Goal: Navigation & Orientation: Understand site structure

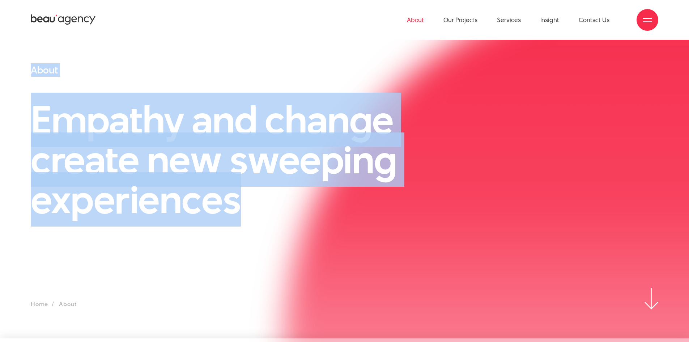
drag, startPoint x: 22, startPoint y: 63, endPoint x: 383, endPoint y: 188, distance: 381.6
click at [281, 213] on div "About Empathy and change create new sweeping experiences" at bounding box center [237, 176] width 430 height 224
copy div "About Empathy and change create new sweeping experiences"
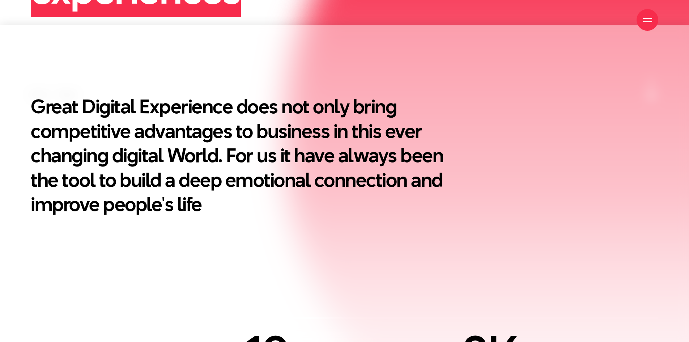
scroll to position [313, 0]
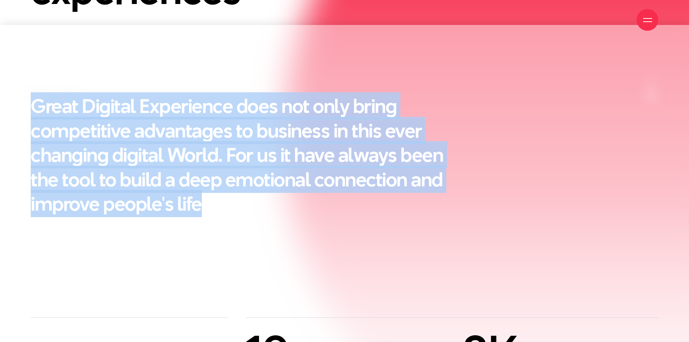
drag, startPoint x: 1, startPoint y: 94, endPoint x: 396, endPoint y: 234, distance: 418.7
click at [396, 234] on section "Great Digital Experience does not only bring competitive advantages to business…" at bounding box center [344, 171] width 689 height 292
copy h2 "Great Digital Experience does not only bring competitive advantages to business…"
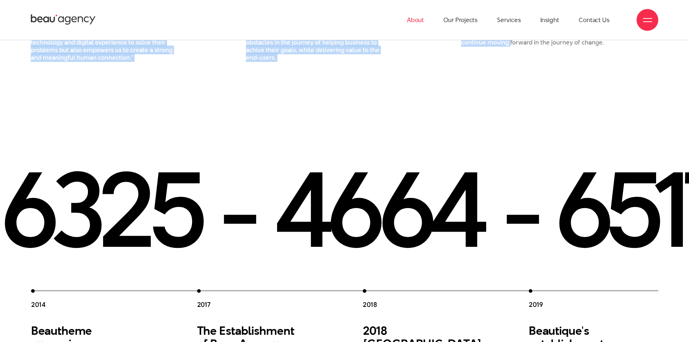
scroll to position [1000, 0]
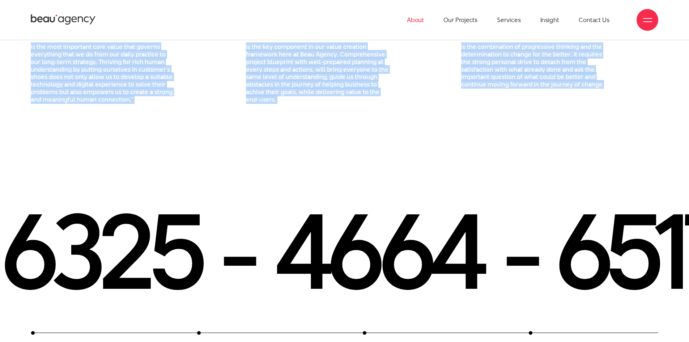
drag, startPoint x: 9, startPoint y: 139, endPoint x: 614, endPoint y: 111, distance: 605.8
copy div "Our Achievements 10 years of Experience brough us with rich cross-industry know…"
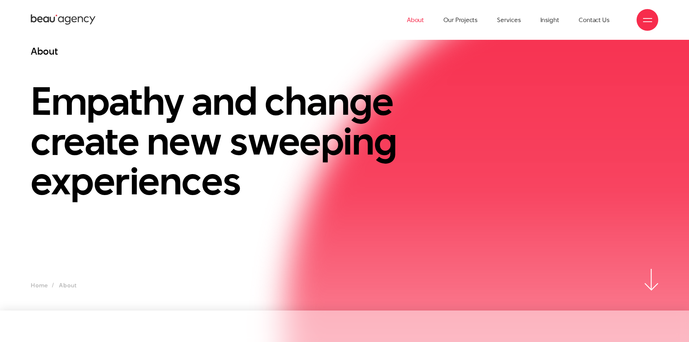
scroll to position [0, 0]
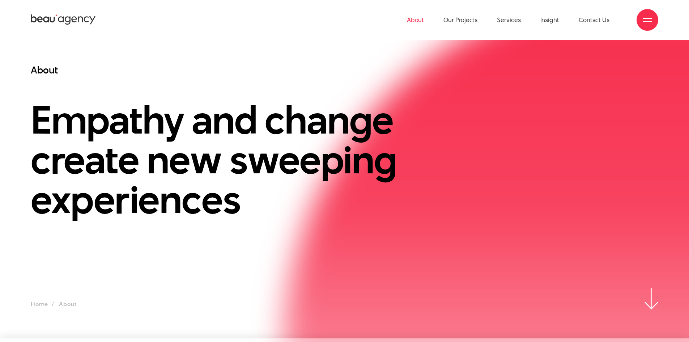
click at [71, 12] on div "About Our Projects Services Insight Contact Us" at bounding box center [344, 20] width 627 height 40
click at [66, 18] on icon at bounding box center [68, 21] width 6 height 8
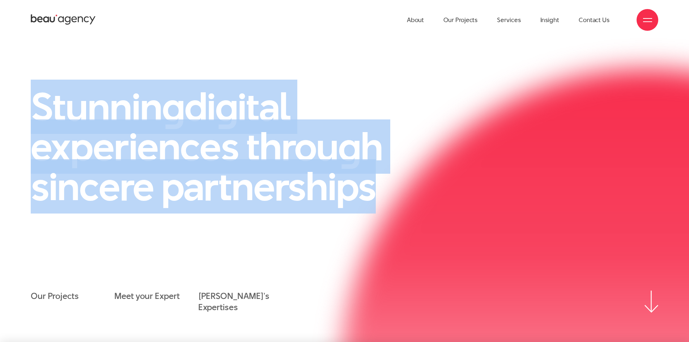
drag, startPoint x: 14, startPoint y: 81, endPoint x: 399, endPoint y: 188, distance: 399.7
click at [399, 188] on section "Stunnin g di g ital experiences throu g h sincere partnerships Our Projects Mee…" at bounding box center [344, 191] width 689 height 302
copy h1 "Stunnin g di g ital experiences throu g h sincere partnerships"
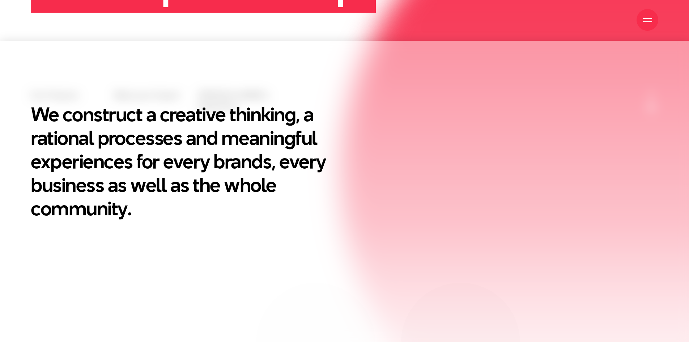
scroll to position [301, 0]
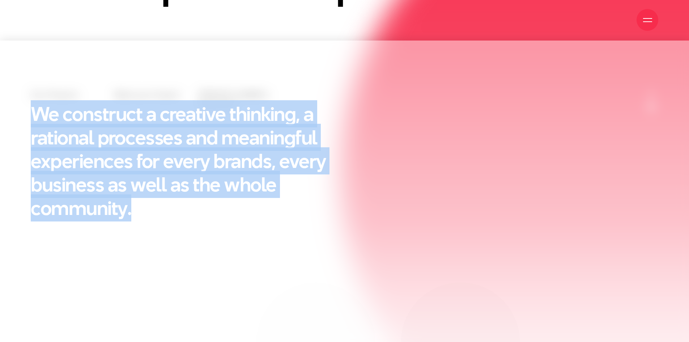
drag, startPoint x: 0, startPoint y: 95, endPoint x: 170, endPoint y: 220, distance: 210.5
click at [170, 220] on section "We construct a creative thinking, a rational processes and meaningful experienc…" at bounding box center [344, 311] width 689 height 542
copy h2 "We construct a creative thinking, a rational processes and meaningful experienc…"
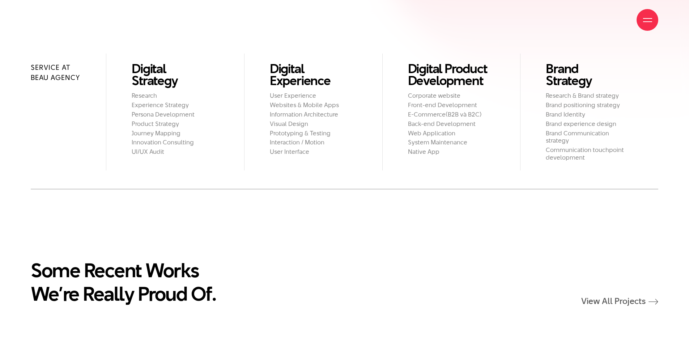
scroll to position [831, 0]
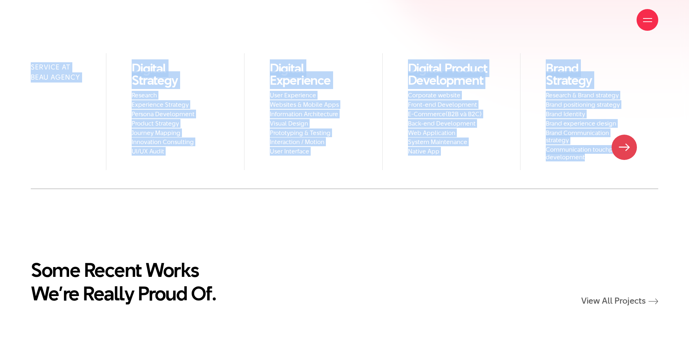
drag, startPoint x: 12, startPoint y: 58, endPoint x: 624, endPoint y: 147, distance: 618.1
click at [624, 147] on div "Service at Beau Agency Digital Strategy Research Experience Strategy Persona De…" at bounding box center [344, 121] width 689 height 136
copy ul "Service at Beau Agency Digital Strategy Research Experience Strategy Persona De…"
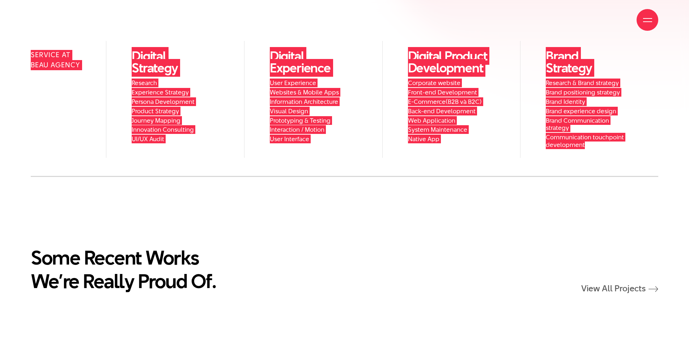
scroll to position [843, 0]
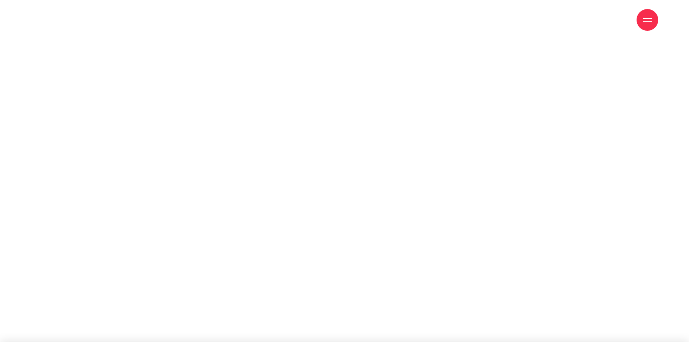
scroll to position [954, 0]
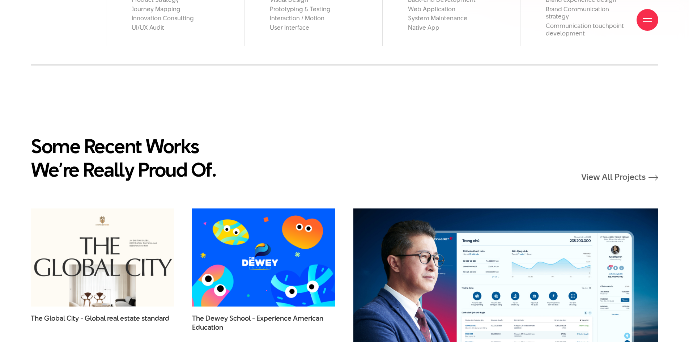
click at [399, 134] on div "Some Recent Works We’re Really Proud Of. View All Projects" at bounding box center [344, 157] width 627 height 47
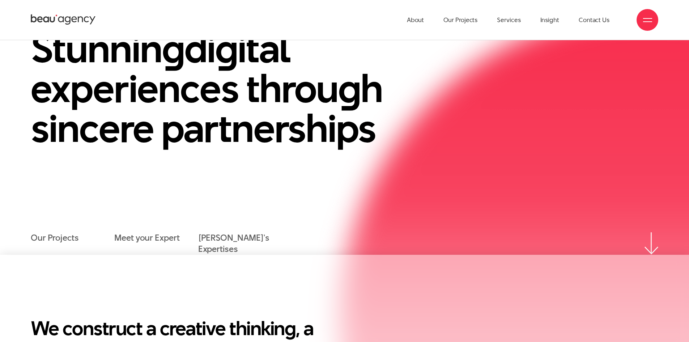
scroll to position [87, 0]
click at [489, 119] on div "Stunnin g di g ital experiences throu g h sincere partnerships" at bounding box center [344, 97] width 645 height 137
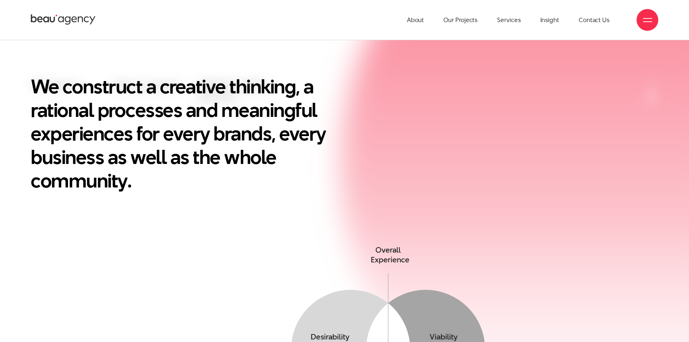
scroll to position [313, 0]
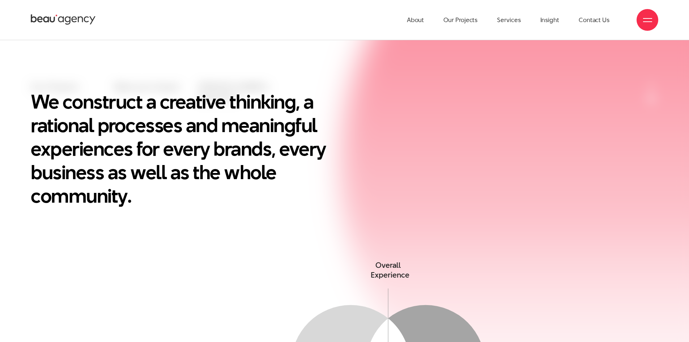
click at [601, 136] on div "We construct a creative thinking, a rational processes and meaningful experienc…" at bounding box center [344, 174] width 645 height 168
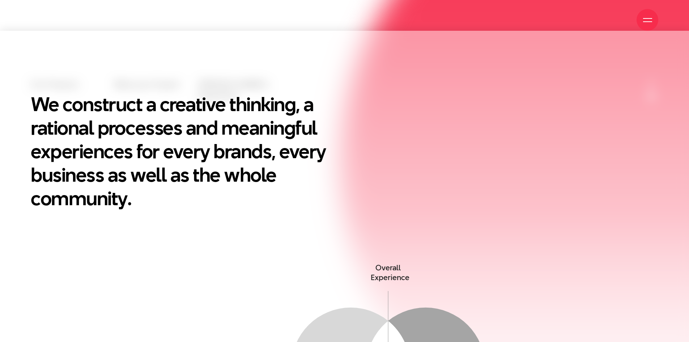
scroll to position [313, 0]
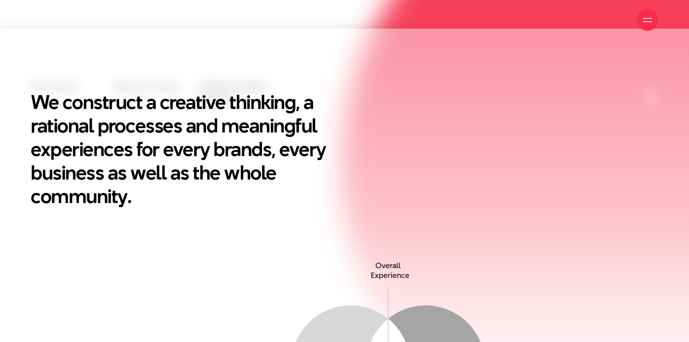
drag, startPoint x: 657, startPoint y: 218, endPoint x: 633, endPoint y: 110, distance: 110.8
click at [633, 110] on div "We construct a creative thinking, a rational processes and meaningful experienc…" at bounding box center [344, 174] width 645 height 168
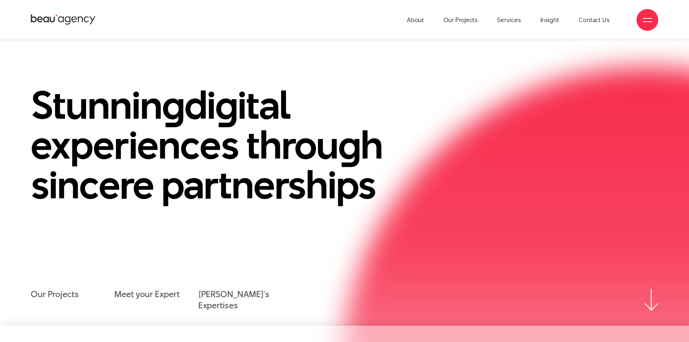
scroll to position [0, 0]
